Goal: Task Accomplishment & Management: Complete application form

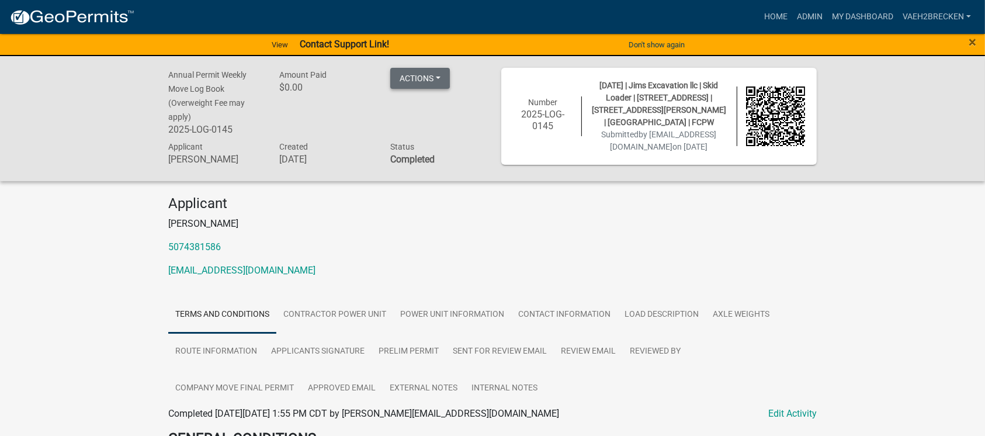
click at [412, 79] on button "Actions" at bounding box center [420, 78] width 60 height 21
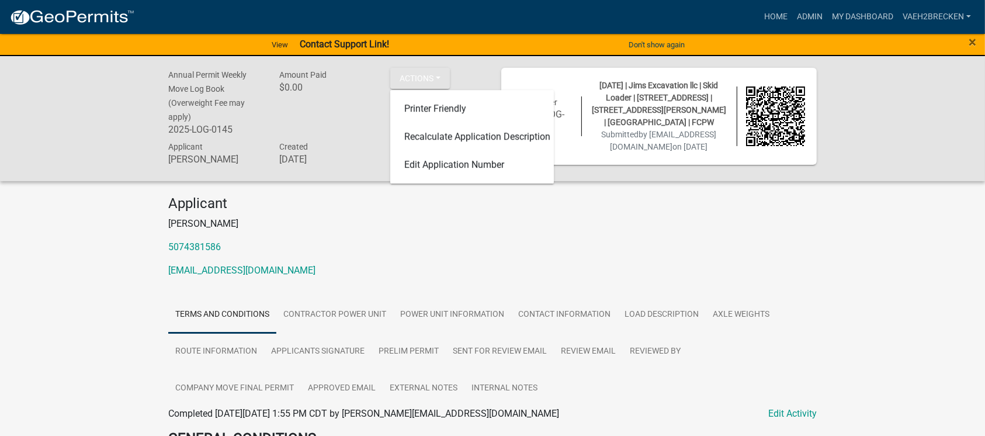
click at [358, 222] on div "Applicant [PERSON_NAME] 5074381586 [EMAIL_ADDRESS][DOMAIN_NAME]" at bounding box center [492, 241] width 666 height 92
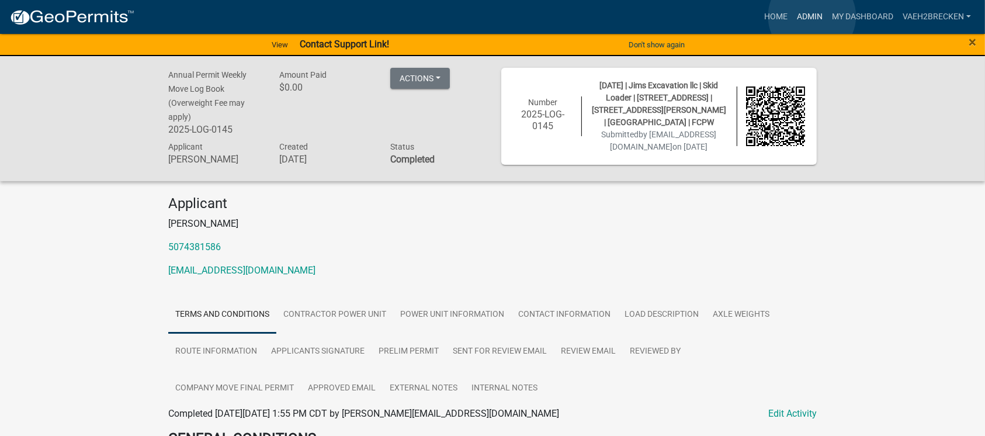
click at [812, 16] on link "Admin" at bounding box center [809, 17] width 35 height 22
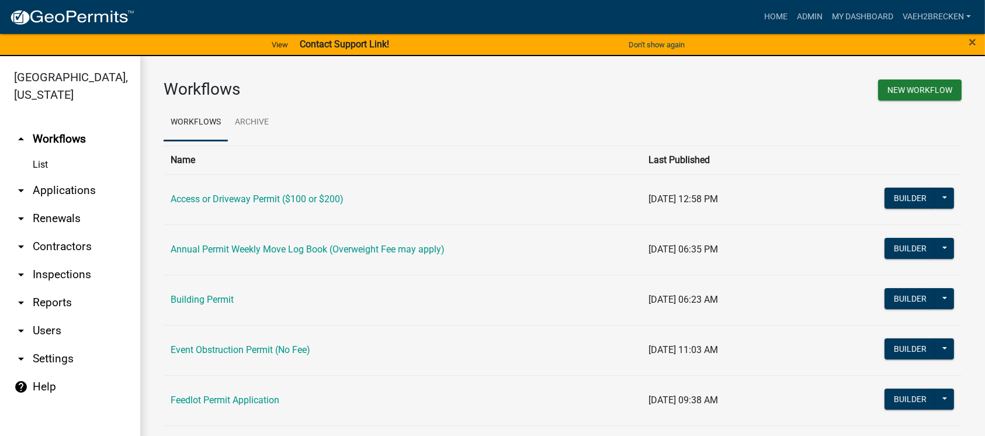
click at [44, 188] on link "arrow_drop_down Applications" at bounding box center [70, 190] width 140 height 28
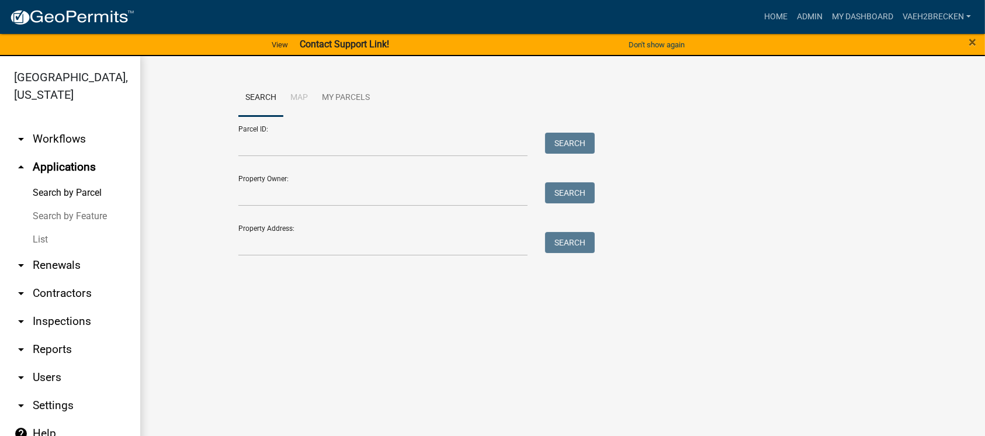
click at [43, 237] on link "List" at bounding box center [70, 239] width 140 height 23
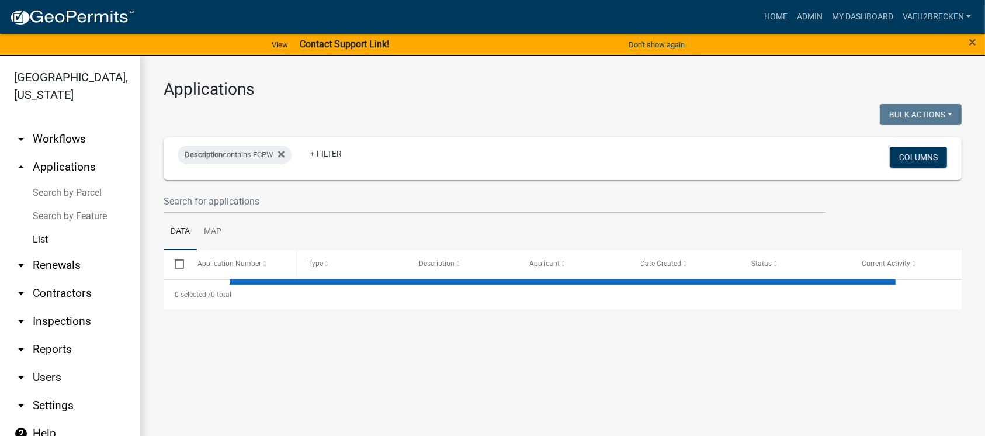
select select "3: 100"
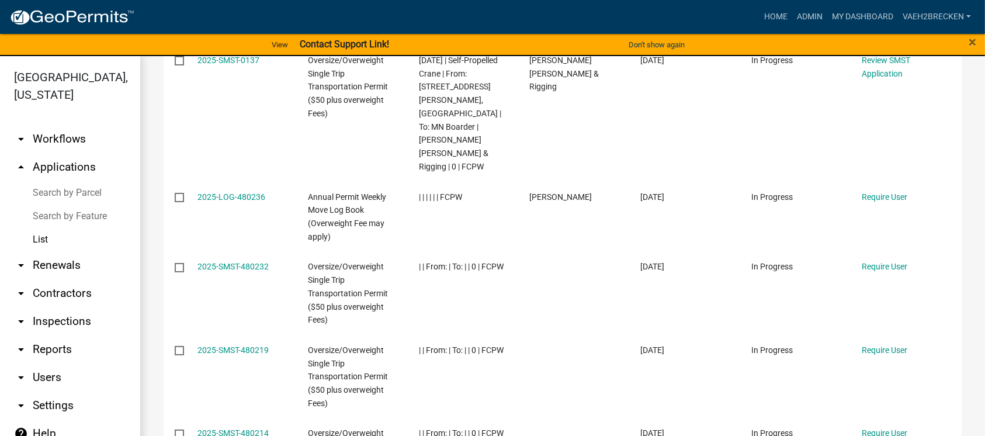
scroll to position [155, 0]
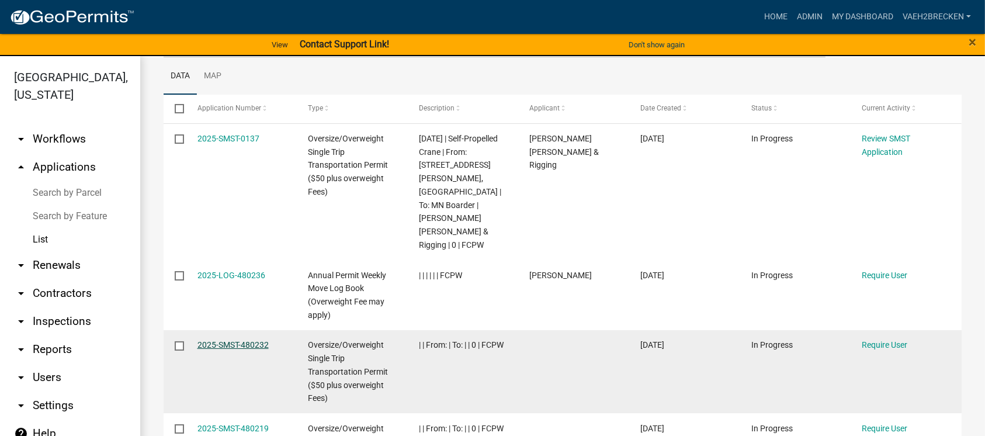
click at [221, 340] on link "2025-SMST-480232" at bounding box center [232, 344] width 71 height 9
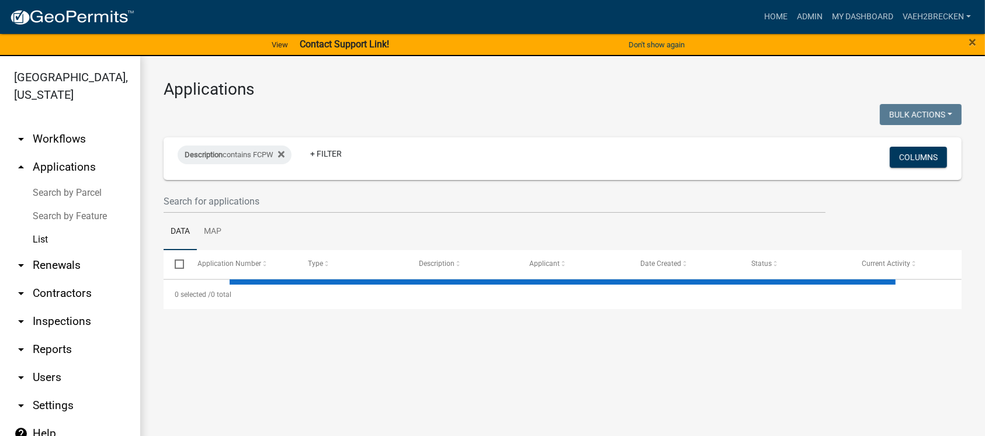
select select "3: 100"
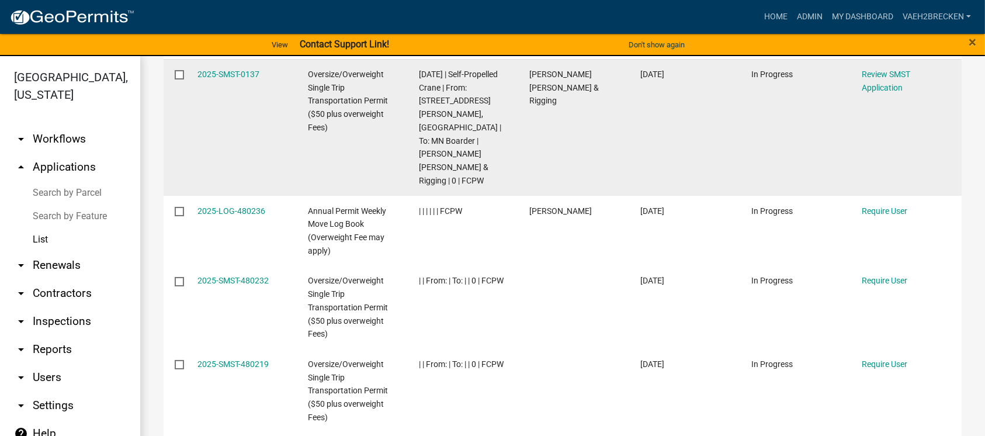
scroll to position [234, 0]
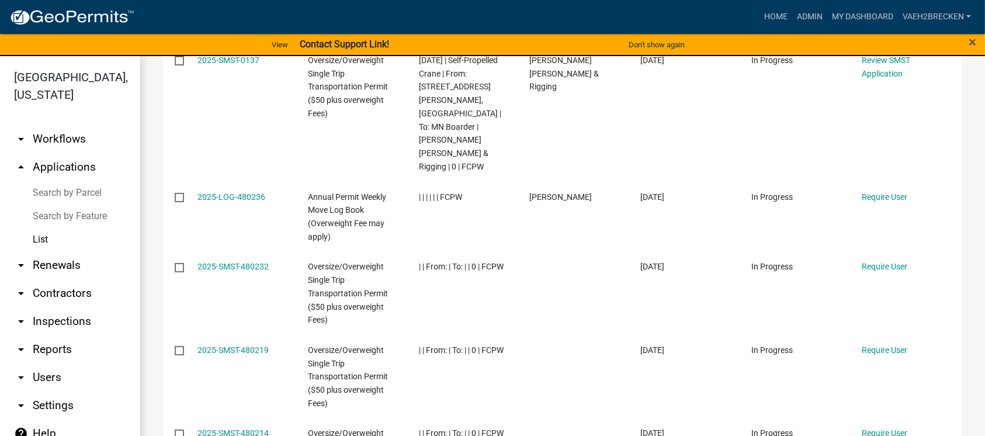
click at [58, 164] on link "arrow_drop_up Applications" at bounding box center [70, 167] width 140 height 28
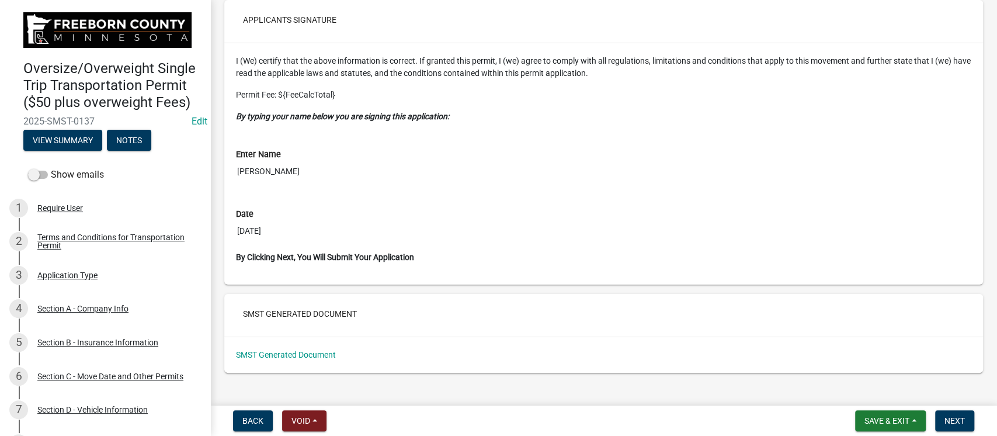
scroll to position [5805, 0]
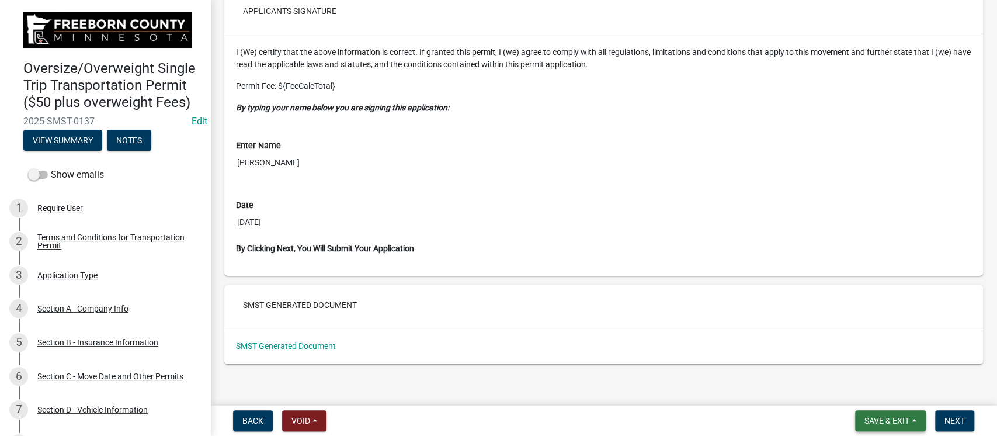
click at [884, 421] on span "Save & Exit" at bounding box center [887, 420] width 45 height 9
click at [969, 426] on button "Next" at bounding box center [954, 420] width 39 height 21
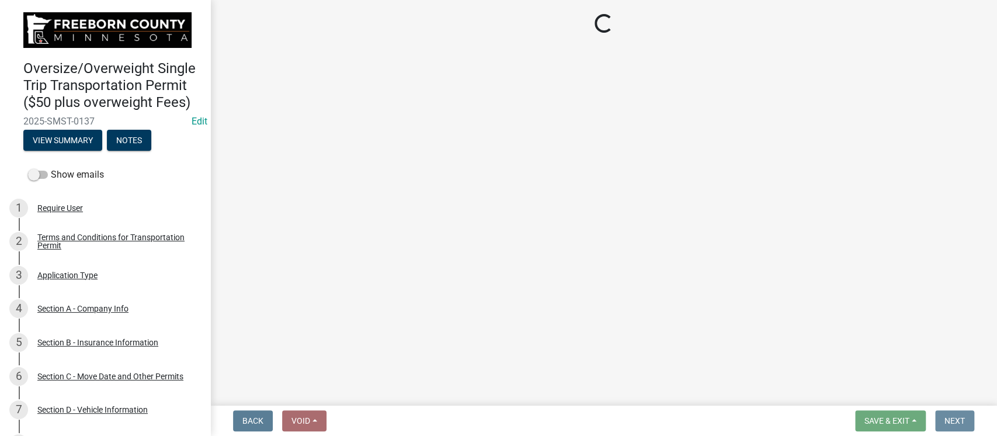
scroll to position [0, 0]
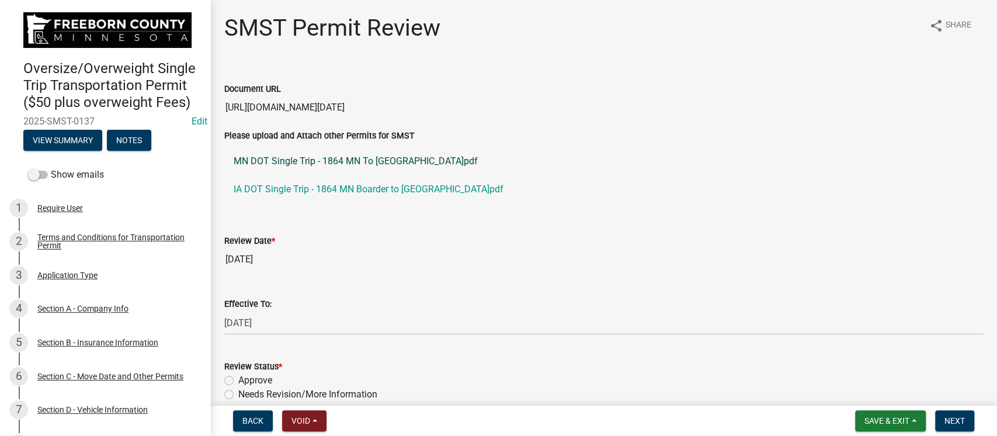
click at [304, 161] on link "MN DOT Single Trip - 1864 MN To [GEOGRAPHIC_DATA]pdf" at bounding box center [603, 161] width 759 height 28
click at [547, 244] on div "Review Date *" at bounding box center [603, 241] width 759 height 14
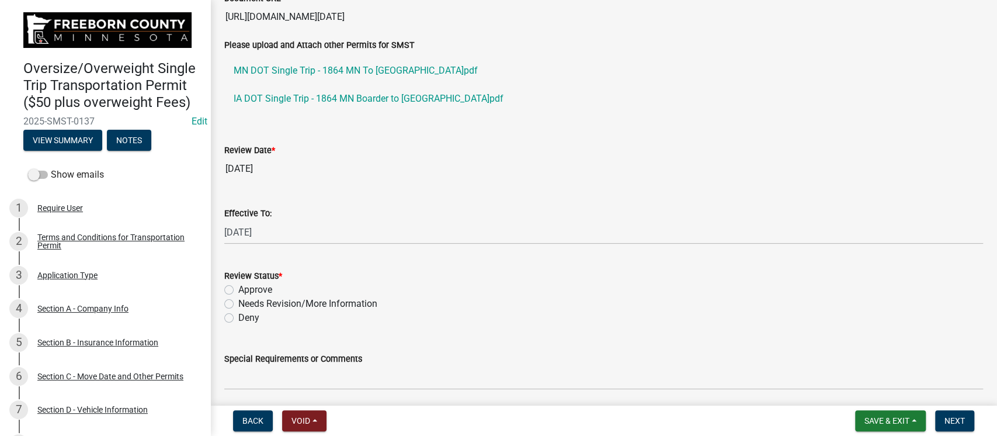
scroll to position [155, 0]
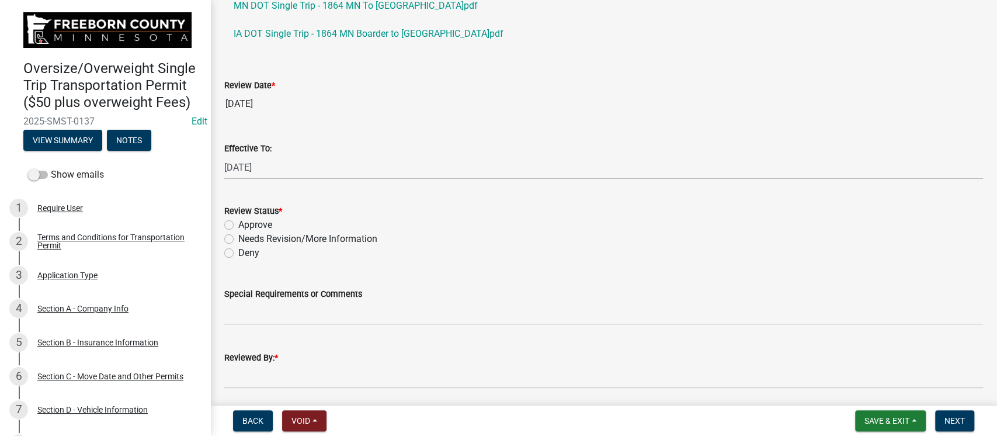
click at [238, 224] on label "Approve" at bounding box center [255, 225] width 34 height 14
click at [238, 224] on input "Approve" at bounding box center [242, 222] width 8 height 8
radio input "true"
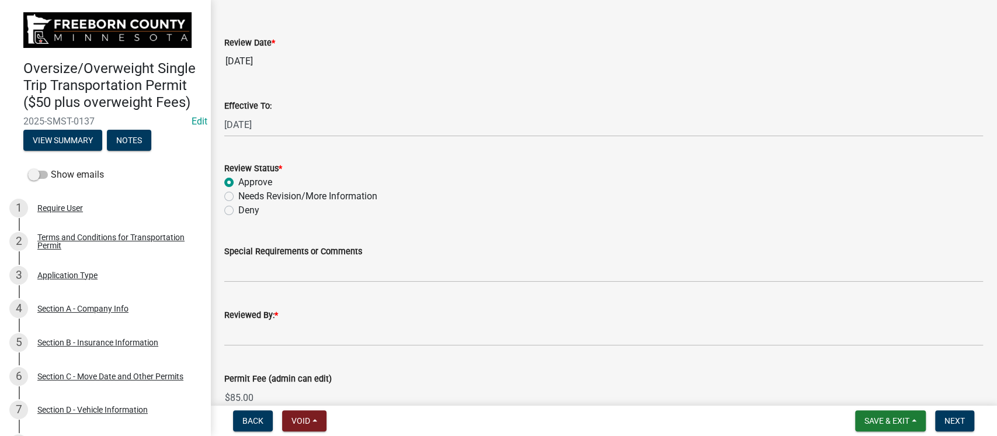
scroll to position [234, 0]
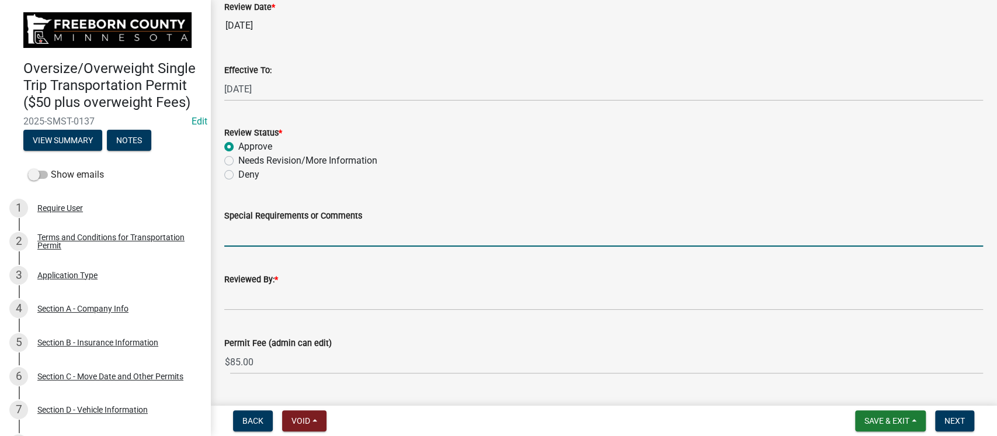
click at [362, 236] on input "Special Requirements or Comments" at bounding box center [603, 235] width 759 height 24
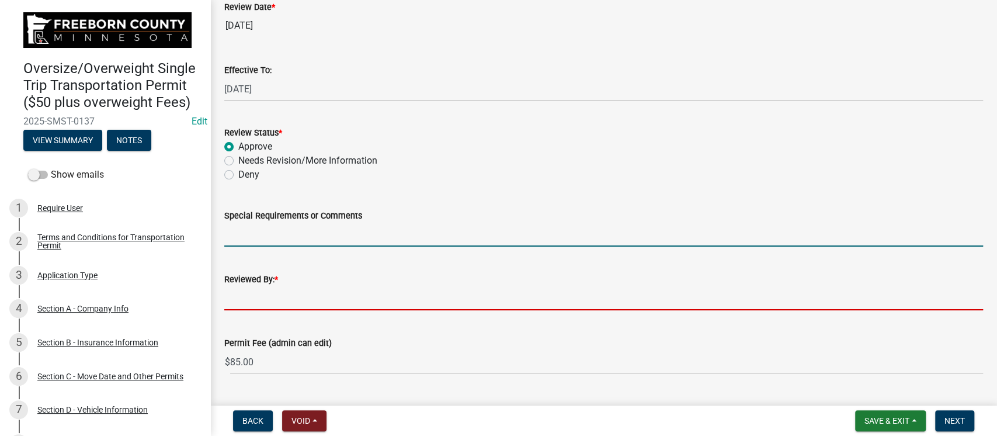
click at [591, 299] on input "Reviewed By: *" at bounding box center [603, 298] width 759 height 24
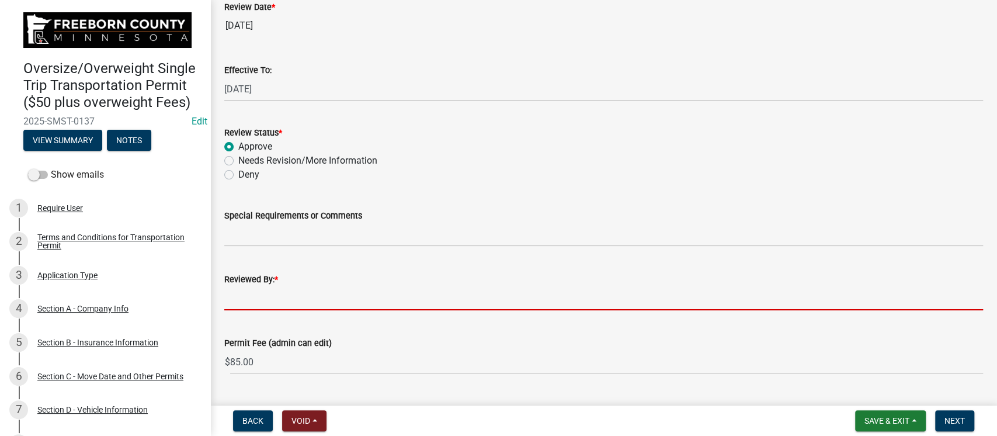
type input "[PERSON_NAME]"
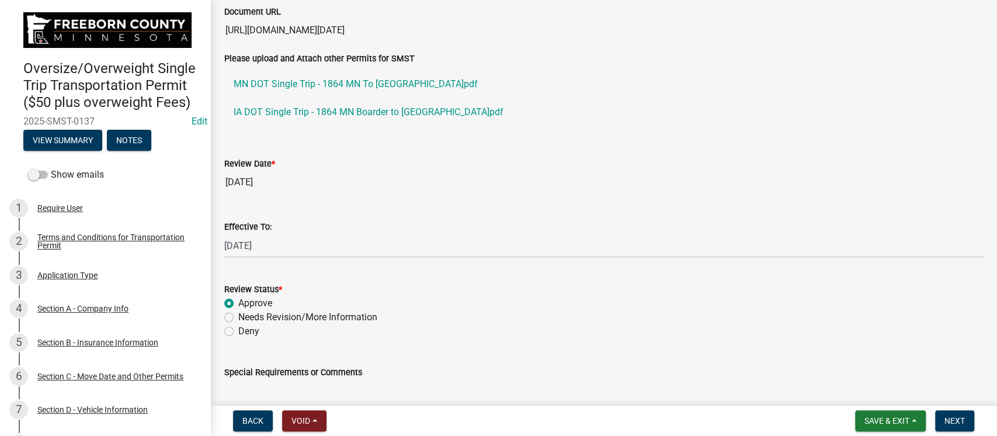
scroll to position [0, 0]
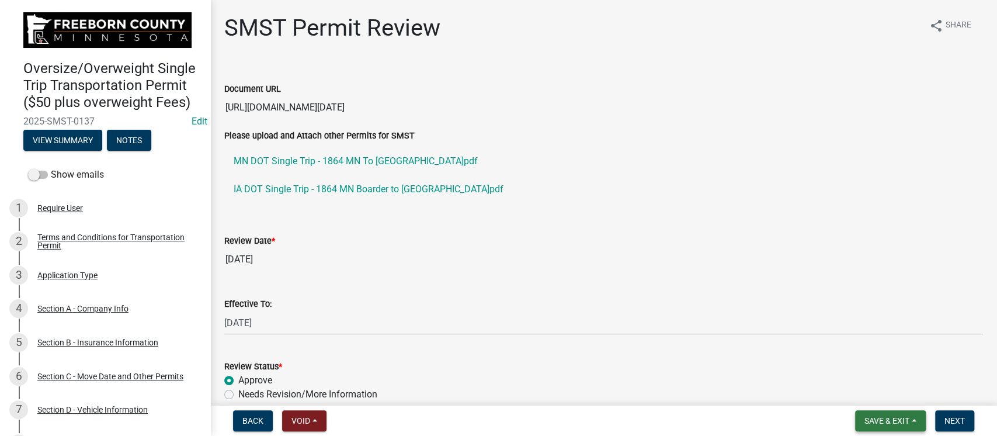
click at [880, 421] on span "Save & Exit" at bounding box center [887, 420] width 45 height 9
click at [869, 363] on button "Save" at bounding box center [879, 362] width 93 height 28
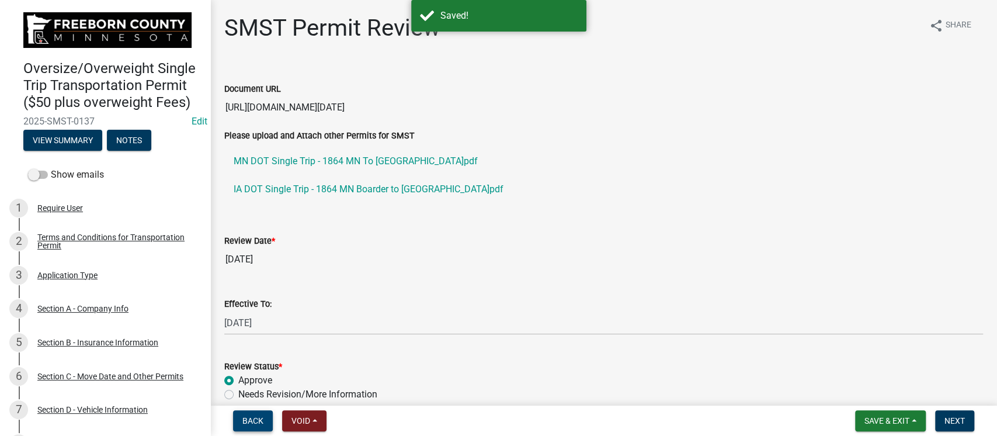
click at [252, 417] on span "Back" at bounding box center [252, 420] width 21 height 9
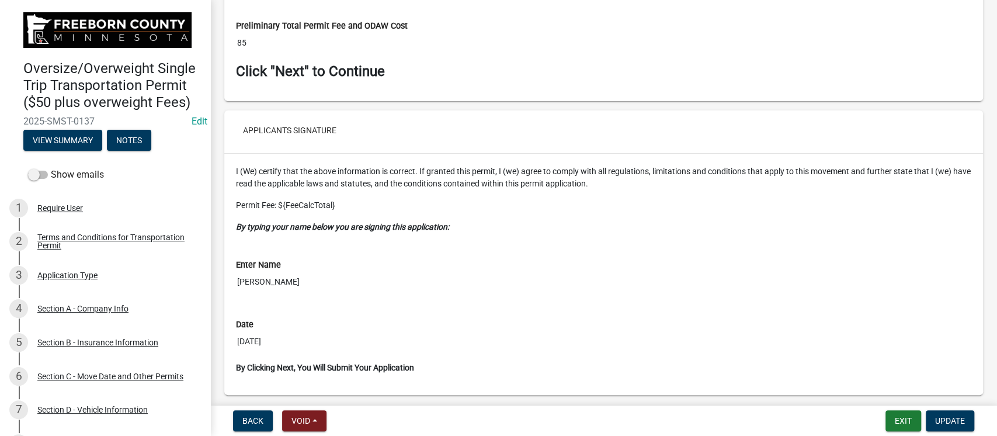
scroll to position [5805, 0]
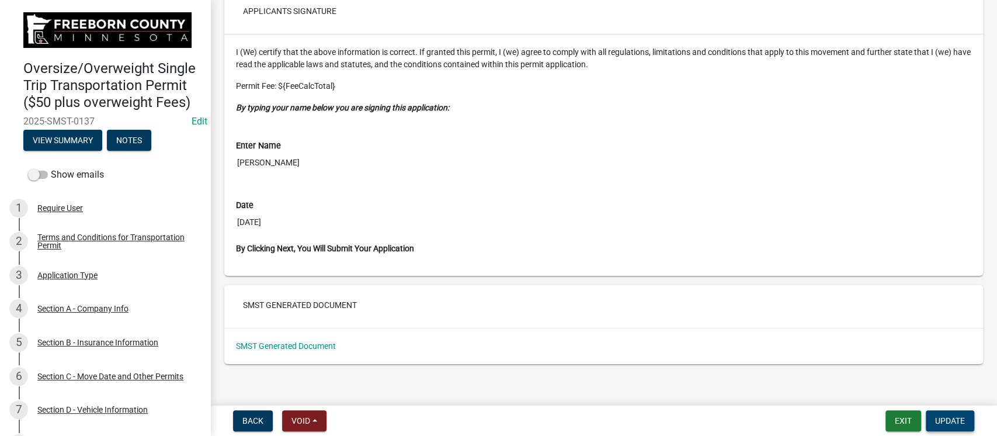
click at [965, 422] on button "Update" at bounding box center [950, 420] width 48 height 21
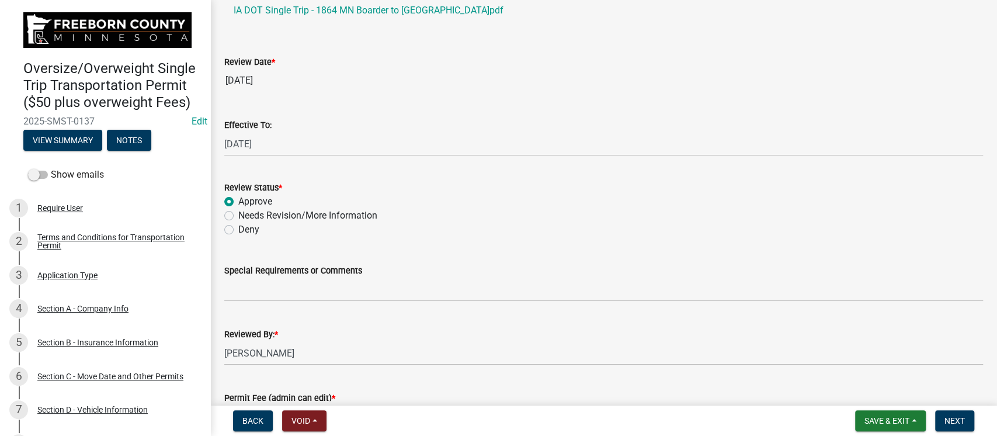
scroll to position [262, 0]
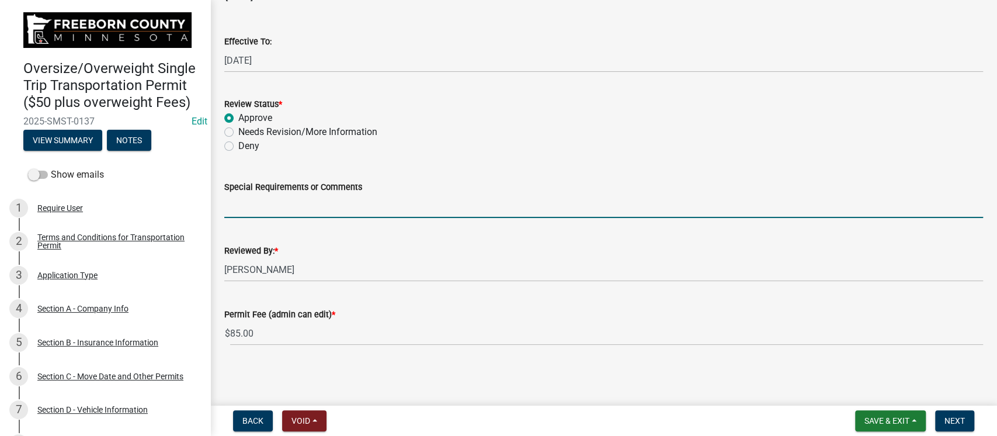
click at [299, 202] on input "Special Requirements or Comments" at bounding box center [603, 206] width 759 height 24
type input "N"
type input "A"
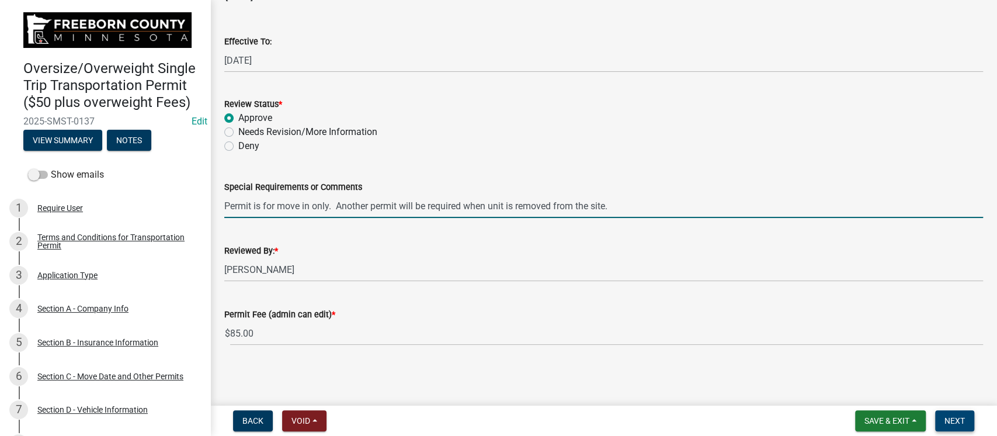
type input "Permit is for move in only. Another permit will be required when unit is remove…"
click at [960, 422] on span "Next" at bounding box center [955, 420] width 20 height 9
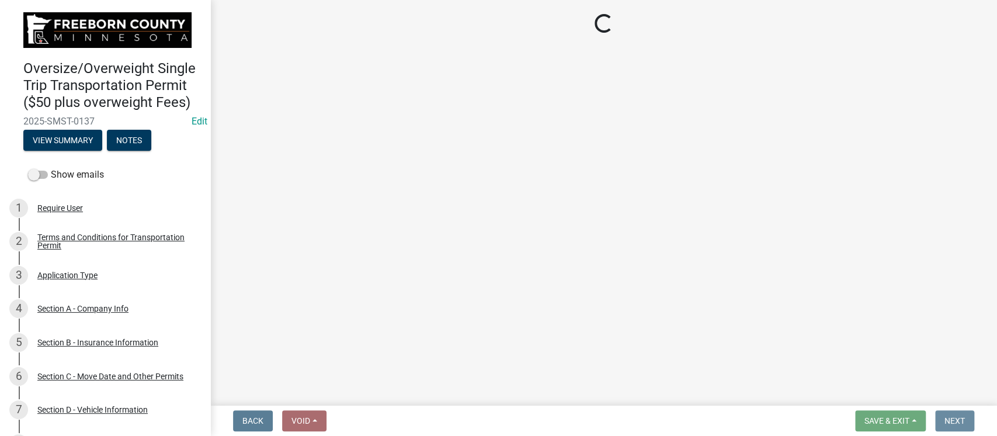
scroll to position [0, 0]
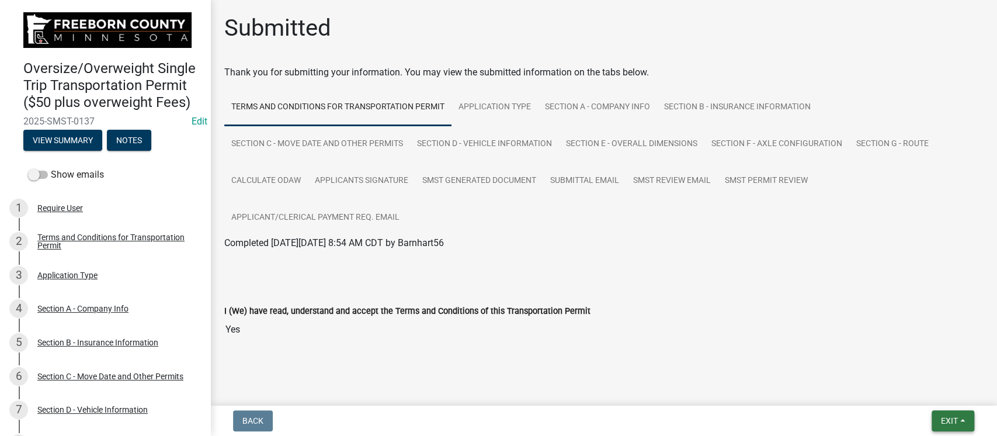
click at [944, 418] on span "Exit" at bounding box center [949, 420] width 17 height 9
click at [925, 389] on button "Save & Exit" at bounding box center [927, 390] width 93 height 28
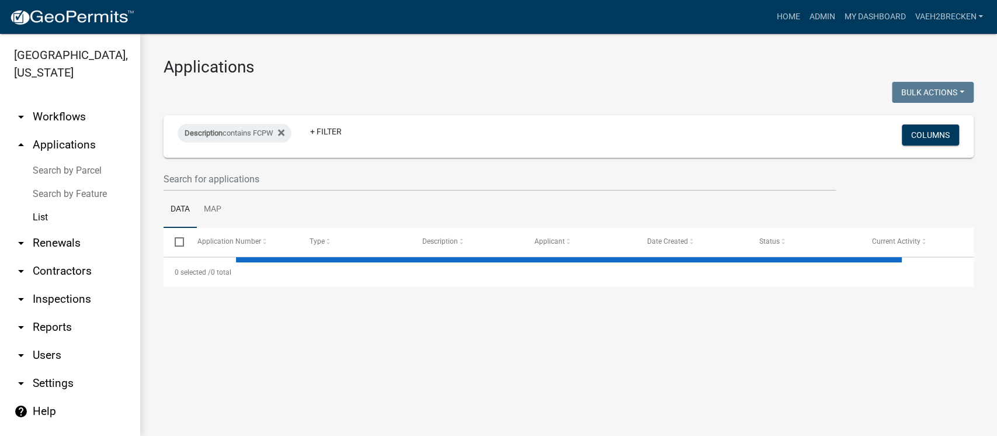
select select "3: 100"
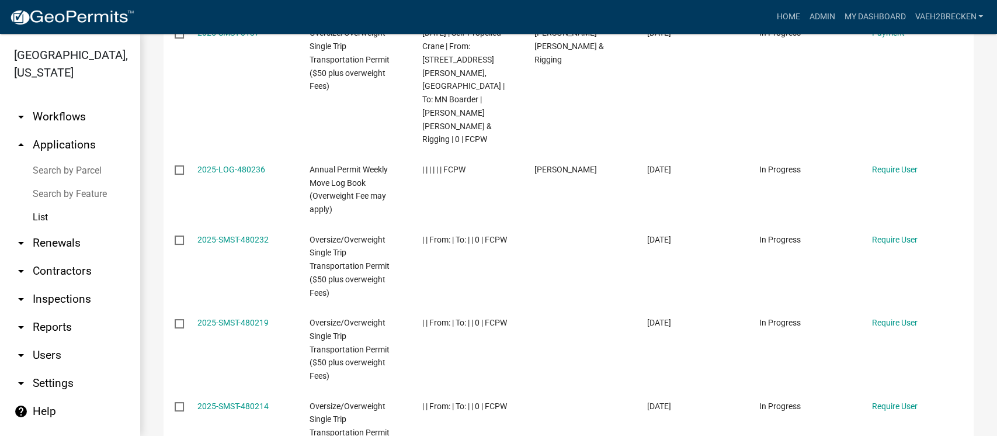
scroll to position [234, 0]
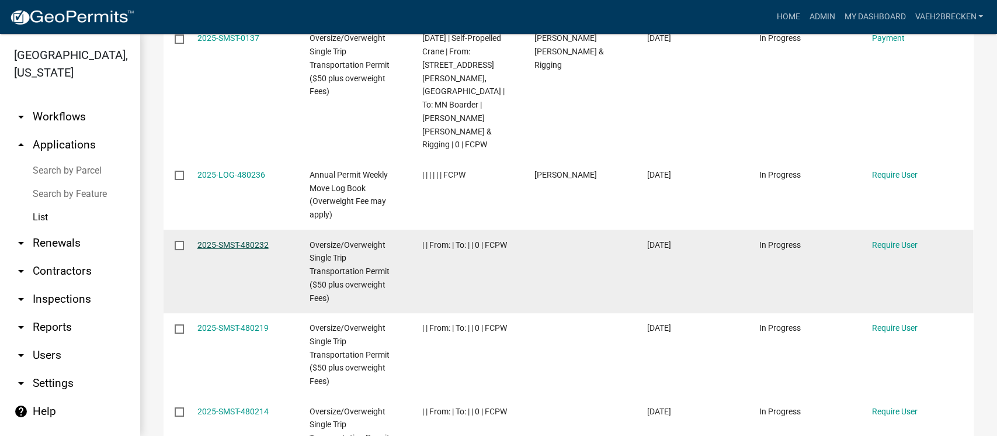
click at [243, 240] on link "2025-SMST-480232" at bounding box center [232, 244] width 71 height 9
